Goal: Transaction & Acquisition: Purchase product/service

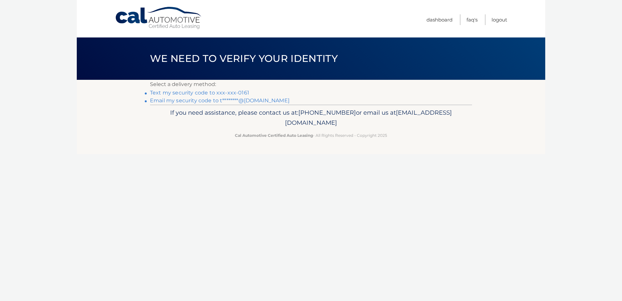
click at [228, 94] on link "Text my security code to xxx-xxx-0161" at bounding box center [199, 92] width 99 height 6
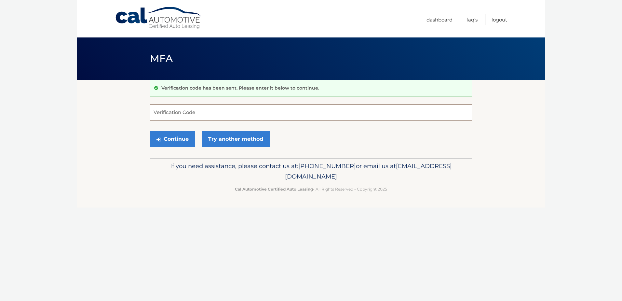
click at [235, 106] on input "Verification Code" at bounding box center [311, 112] width 322 height 16
type input "036849"
click at [179, 137] on button "Continue" at bounding box center [172, 139] width 45 height 16
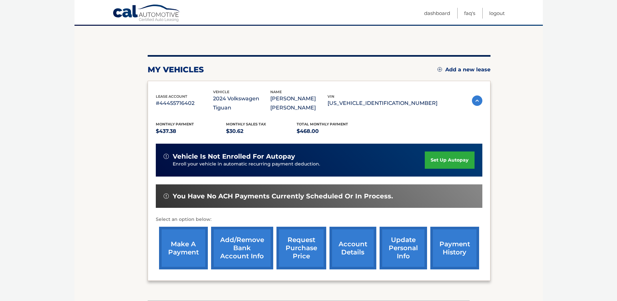
scroll to position [65, 0]
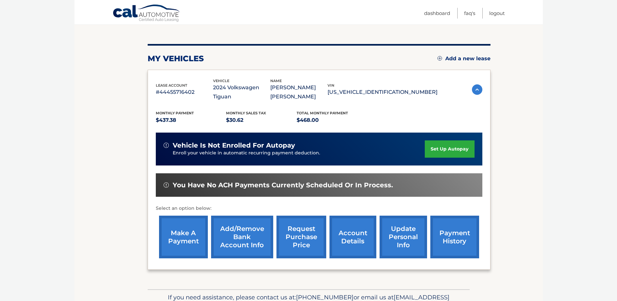
click at [186, 234] on link "make a payment" at bounding box center [183, 236] width 49 height 43
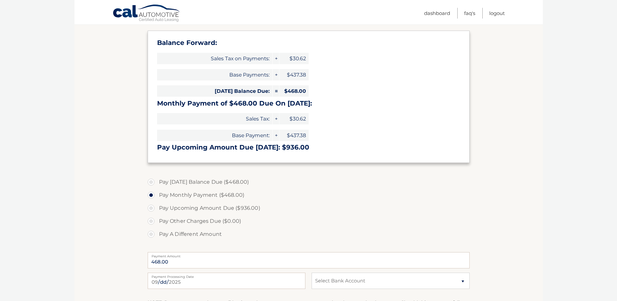
scroll to position [98, 0]
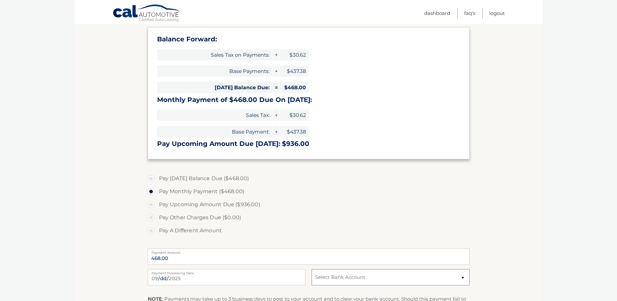
click at [347, 277] on select "Select Bank Account Checking NAVY FEDERAL CREDIT UNION *****1348 Checking BRIGH…" at bounding box center [391, 277] width 158 height 16
select select "ODE3NTI5YWEtYzgzNC00OGM3LWIyMDctYmI4NDJiMjE2ZWM0"
click at [312, 269] on select "Select Bank Account Checking NAVY FEDERAL CREDIT UNION *****1348 Checking BRIGH…" at bounding box center [391, 277] width 158 height 16
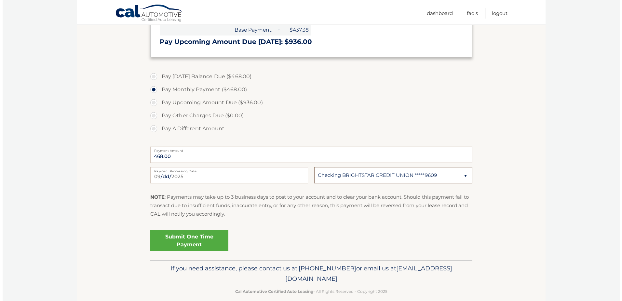
scroll to position [208, 0]
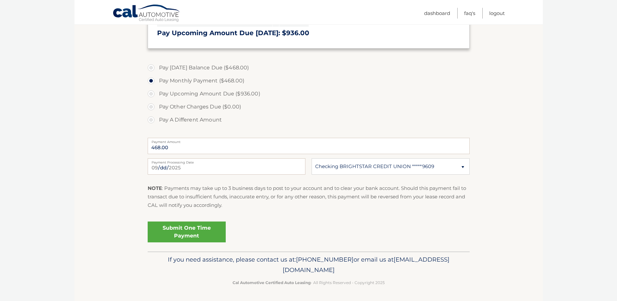
click at [201, 235] on link "Submit One Time Payment" at bounding box center [187, 231] width 78 height 21
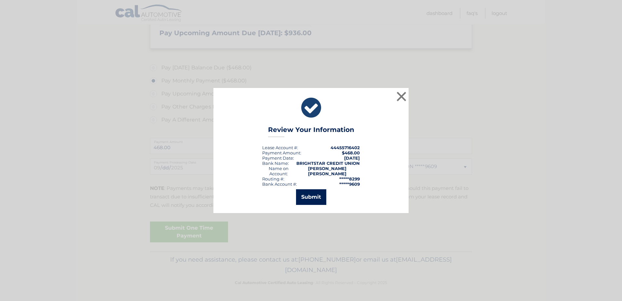
click at [307, 196] on button "Submit" at bounding box center [311, 197] width 30 height 16
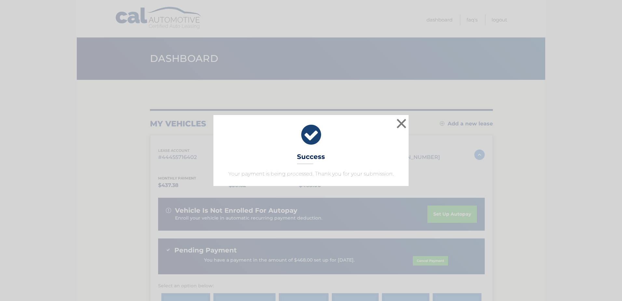
click at [572, 168] on div "× Success Your payment is being processed. Thank you for your submission." at bounding box center [311, 150] width 617 height 71
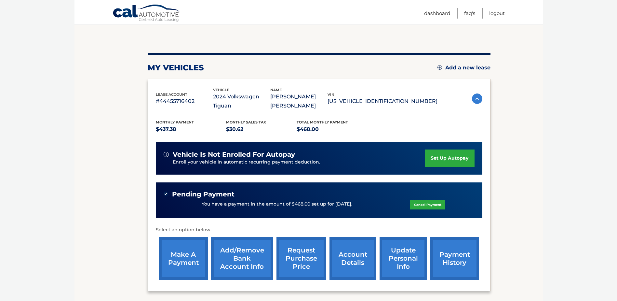
scroll to position [65, 0]
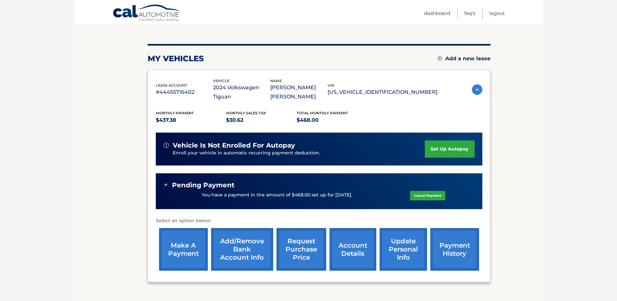
click at [197, 251] on link "make a payment" at bounding box center [183, 249] width 49 height 43
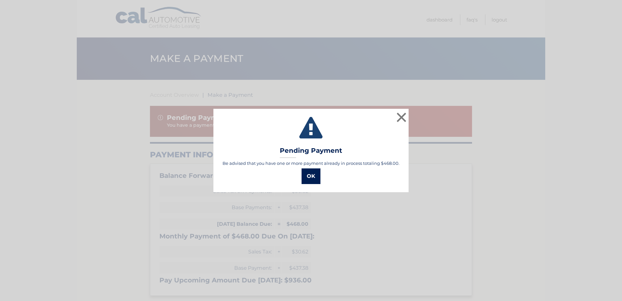
click at [310, 181] on button "OK" at bounding box center [311, 176] width 19 height 16
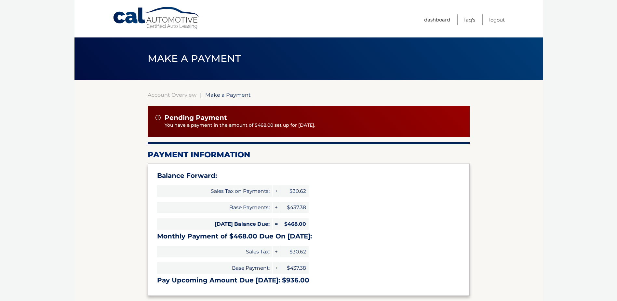
click at [511, 187] on section "Account Overview | Make a Payment Pending Payment You have a payment in the amo…" at bounding box center [308, 289] width 468 height 418
